Goal: Transaction & Acquisition: Purchase product/service

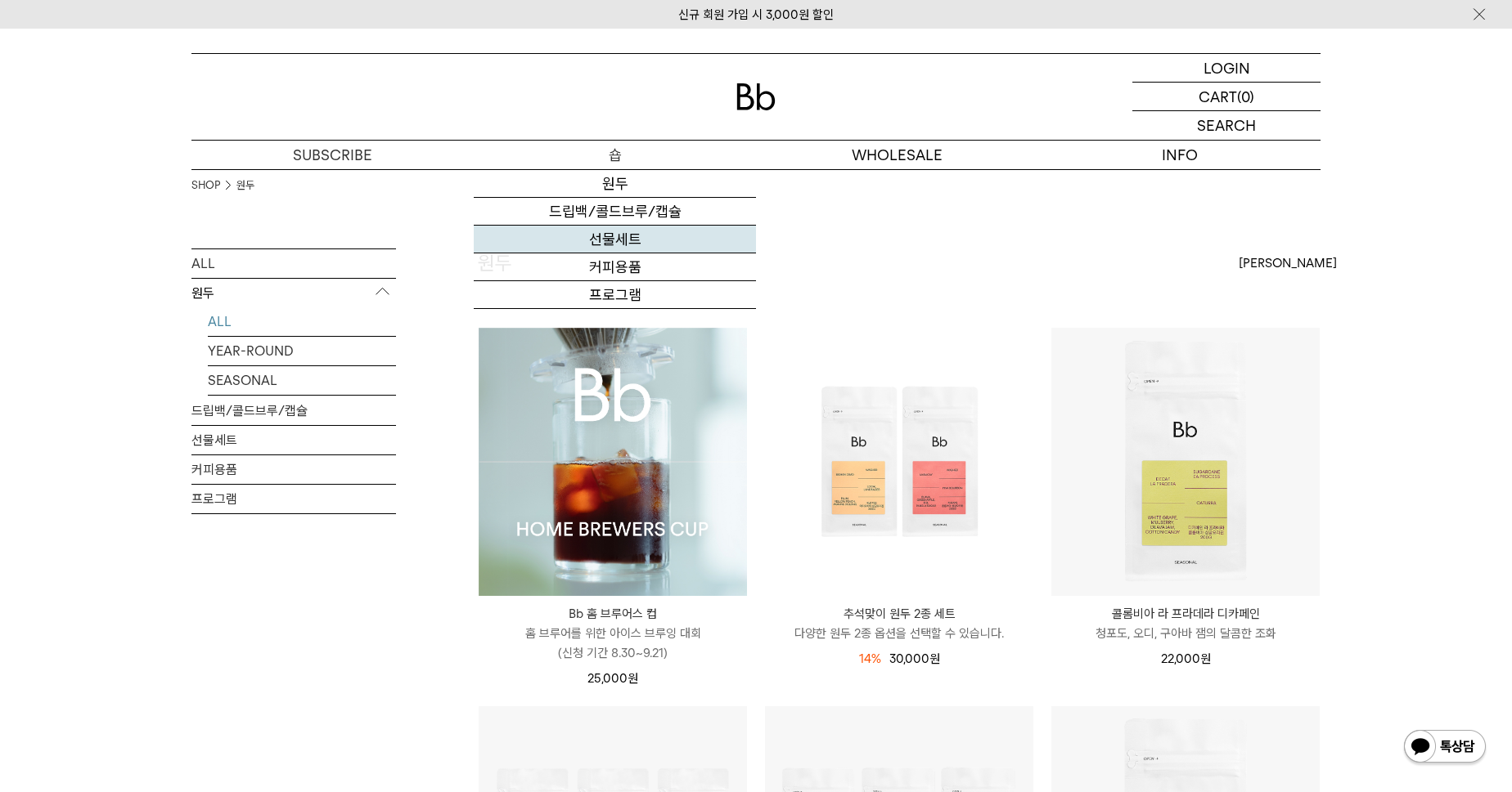
click at [637, 241] on link "선물세트" at bounding box center [615, 239] width 282 height 28
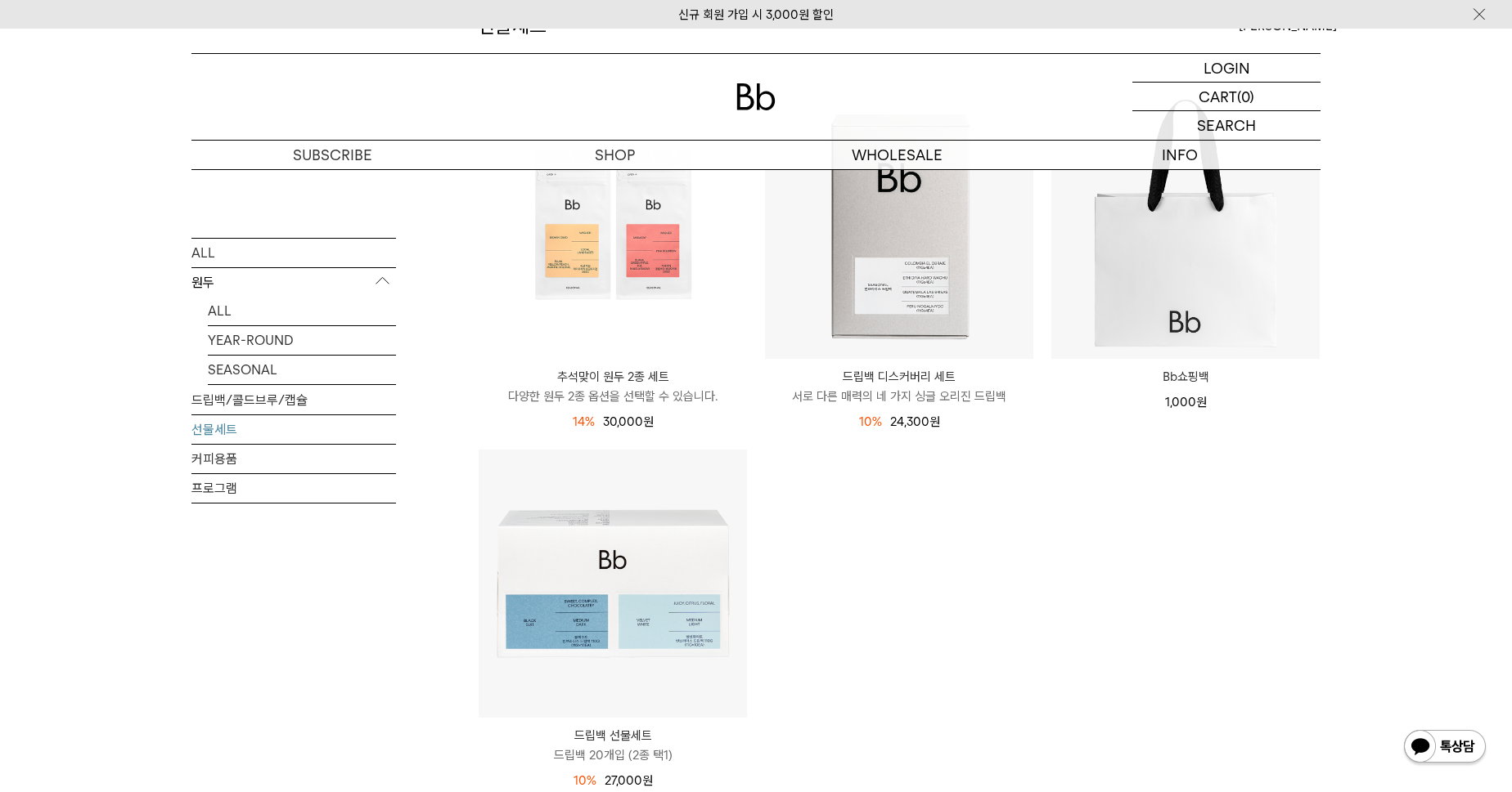
scroll to position [357, 0]
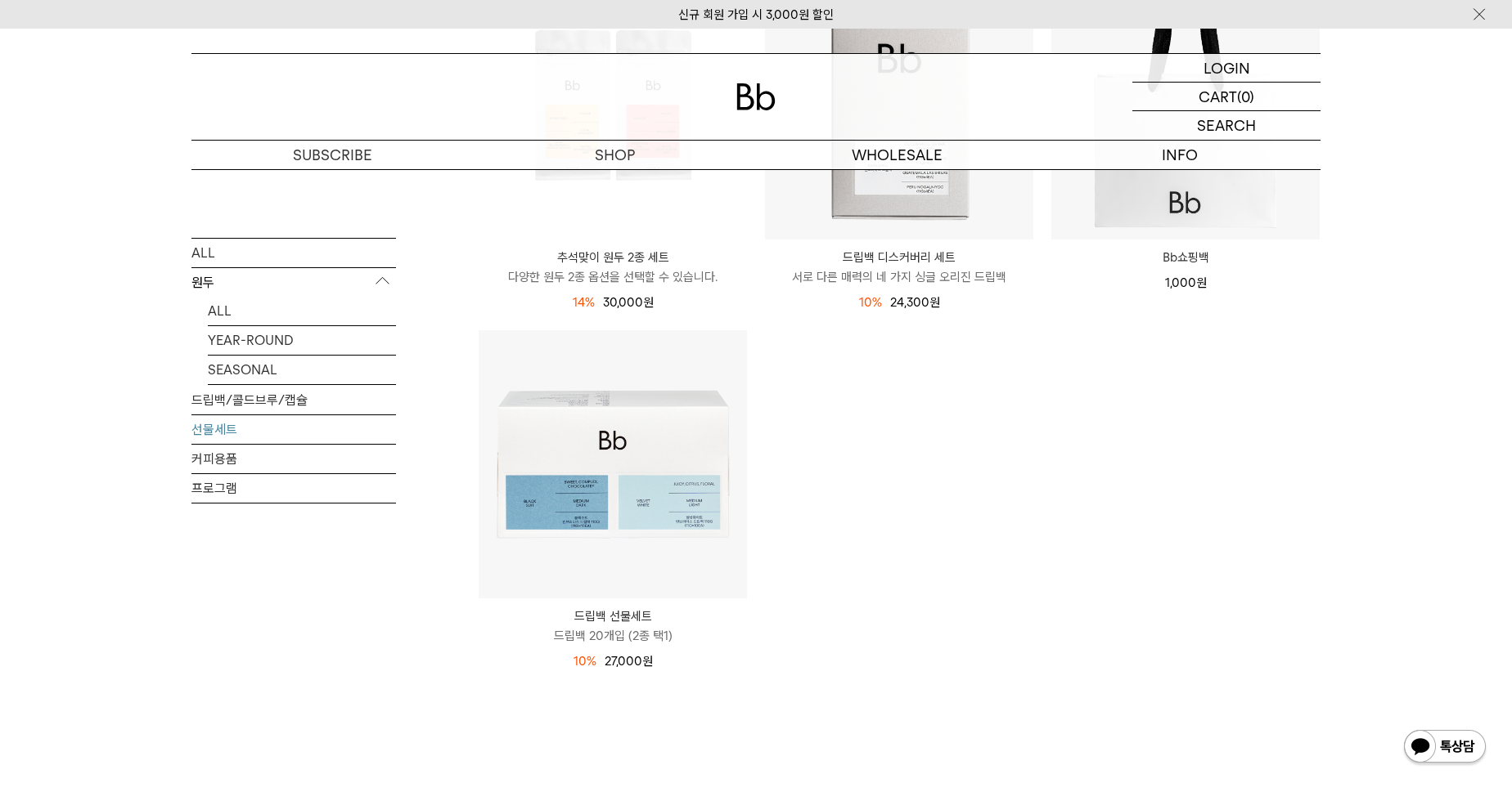
click at [1393, 757] on div "SHOP 선물세트 ALL 원두 ALL YEAR-ROUND SEASONAL 드립백/콜드브루/캡슐 선물세트 커피용품 프로그램 선물세트" at bounding box center [756, 332] width 1512 height 1040
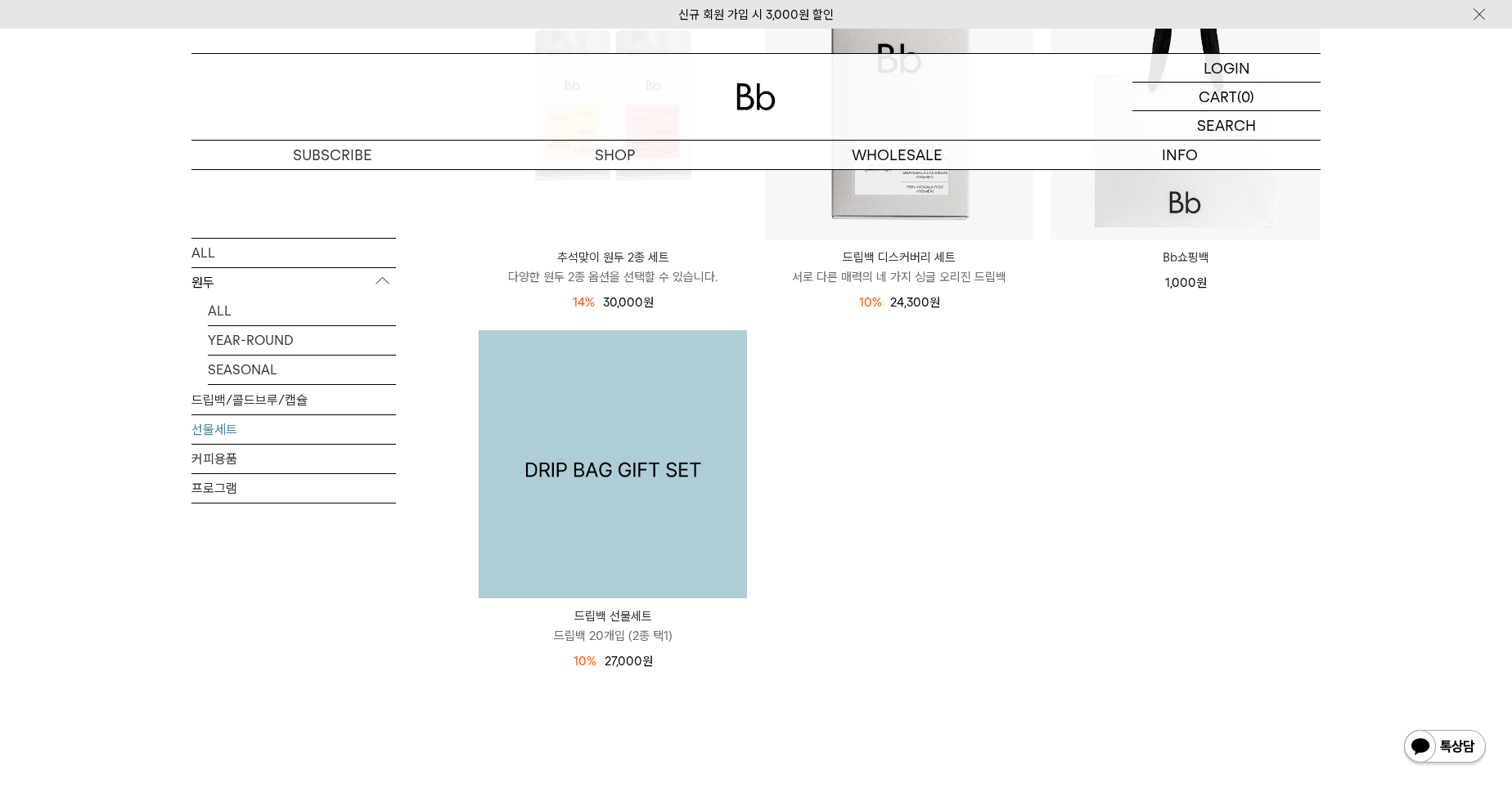
click at [630, 497] on img at bounding box center [612, 464] width 268 height 268
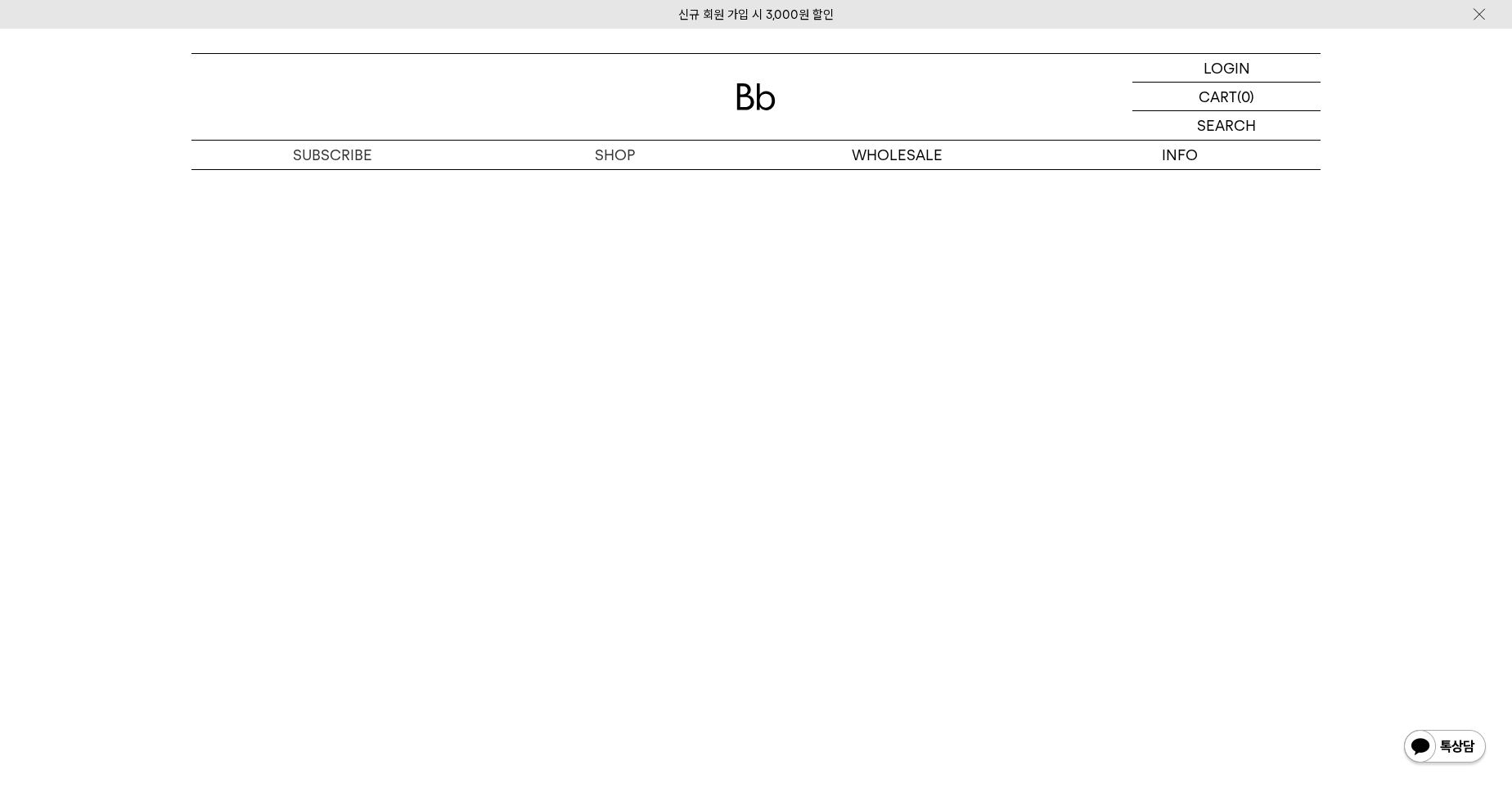
scroll to position [4754, 0]
